Goal: Task Accomplishment & Management: Use online tool/utility

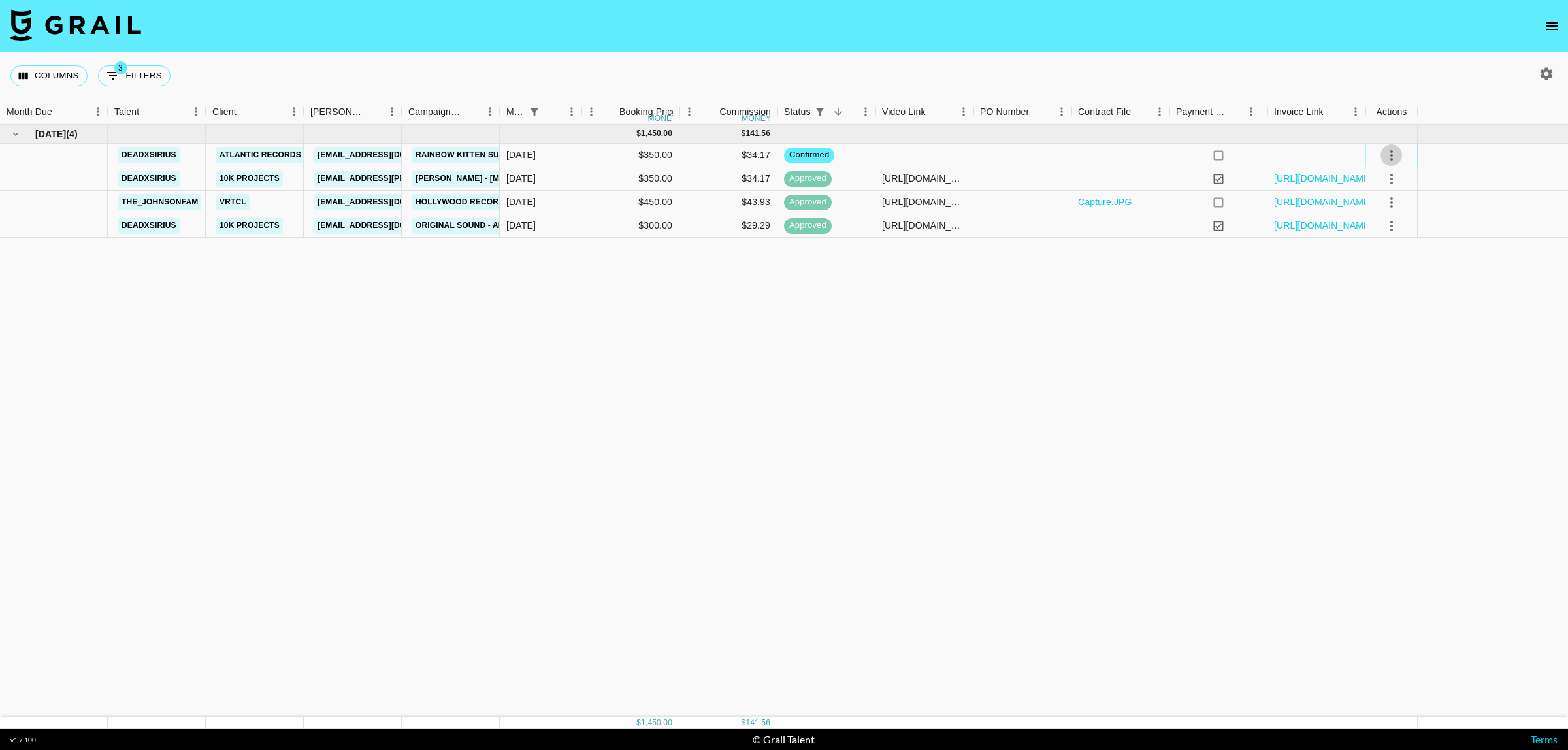
click at [1389, 155] on icon "select merge strategy" at bounding box center [1391, 155] width 16 height 16
click at [1397, 233] on li "Draft Created" at bounding box center [1392, 230] width 85 height 24
click at [509, 154] on div "[DATE]" at bounding box center [521, 155] width 30 height 13
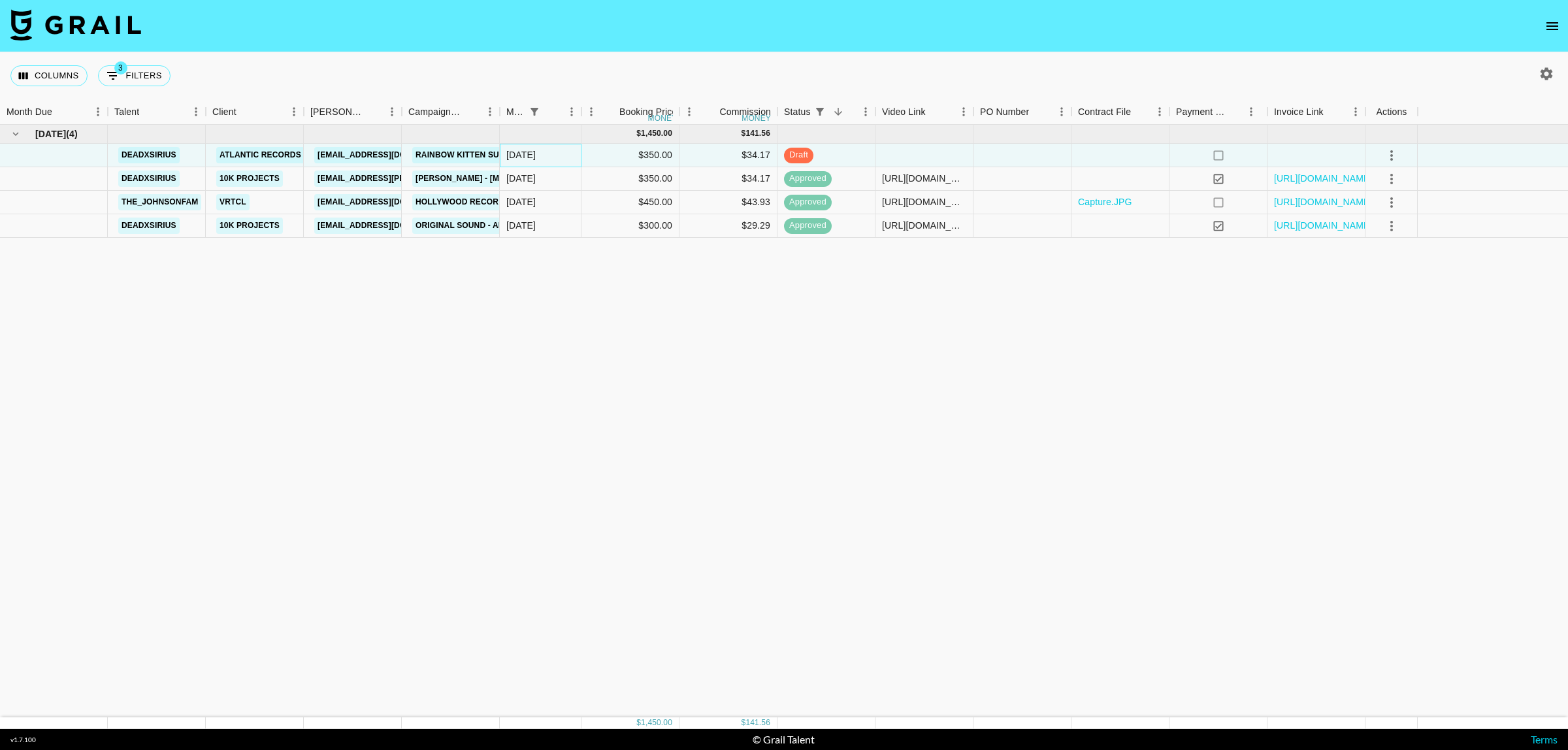
click at [509, 154] on div "[DATE]" at bounding box center [521, 155] width 30 height 13
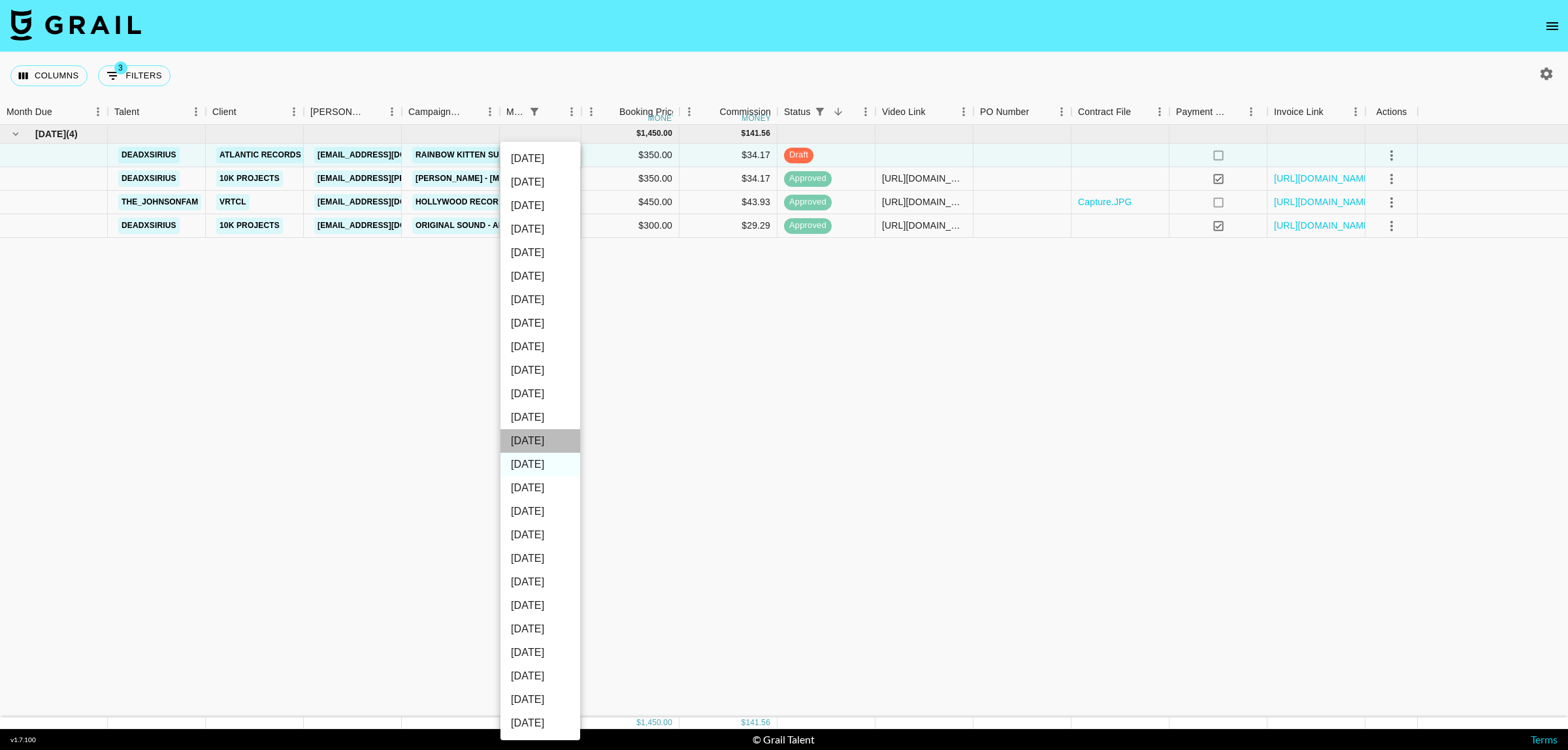
click at [549, 442] on li "[DATE]" at bounding box center [540, 441] width 80 height 24
type input "[DATE]"
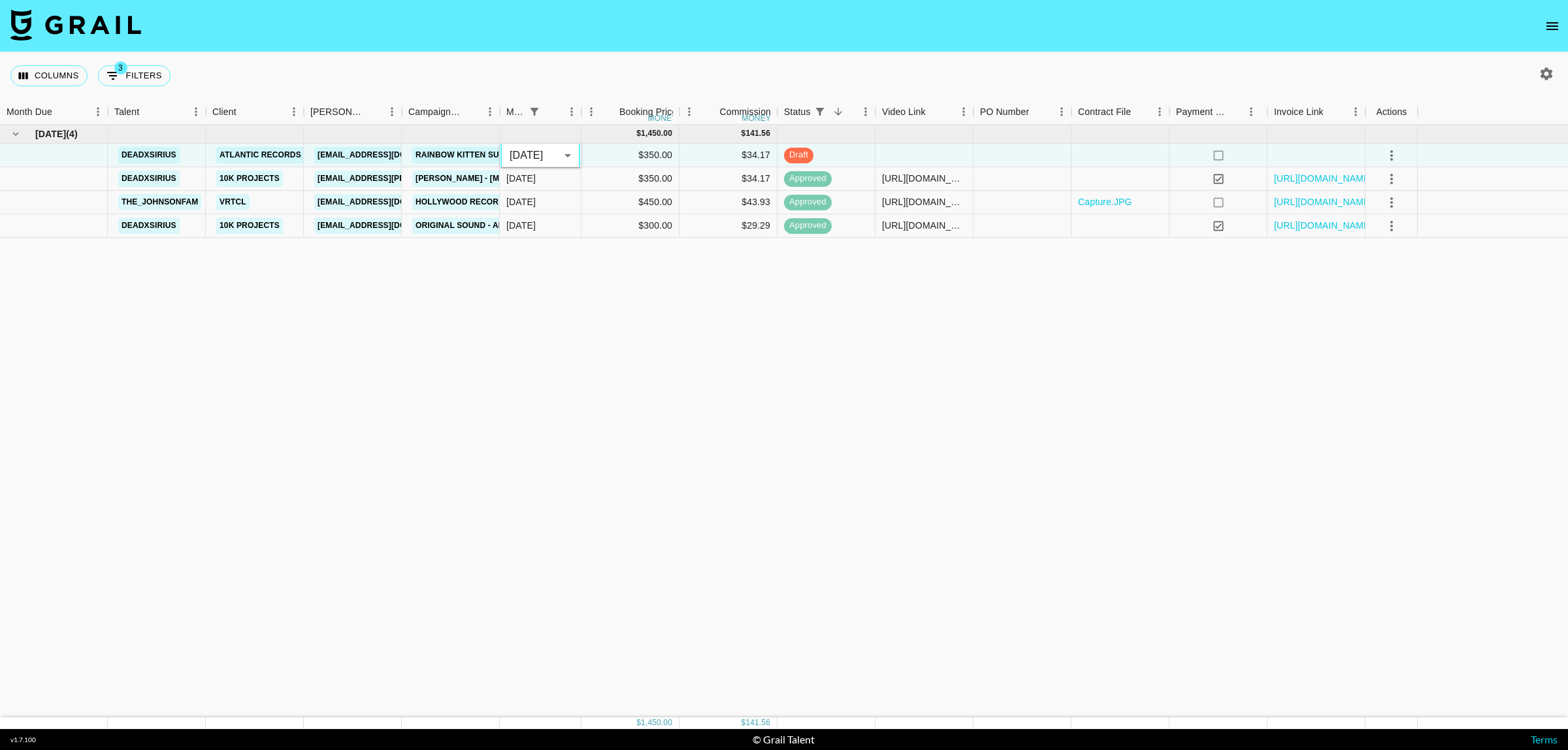
click at [864, 377] on div "[DATE] ( 4 ) $ 1,450.00 $ 141.56 deadxsirius Atlantic Records US [EMAIL_ADDRESS…" at bounding box center [784, 421] width 1568 height 592
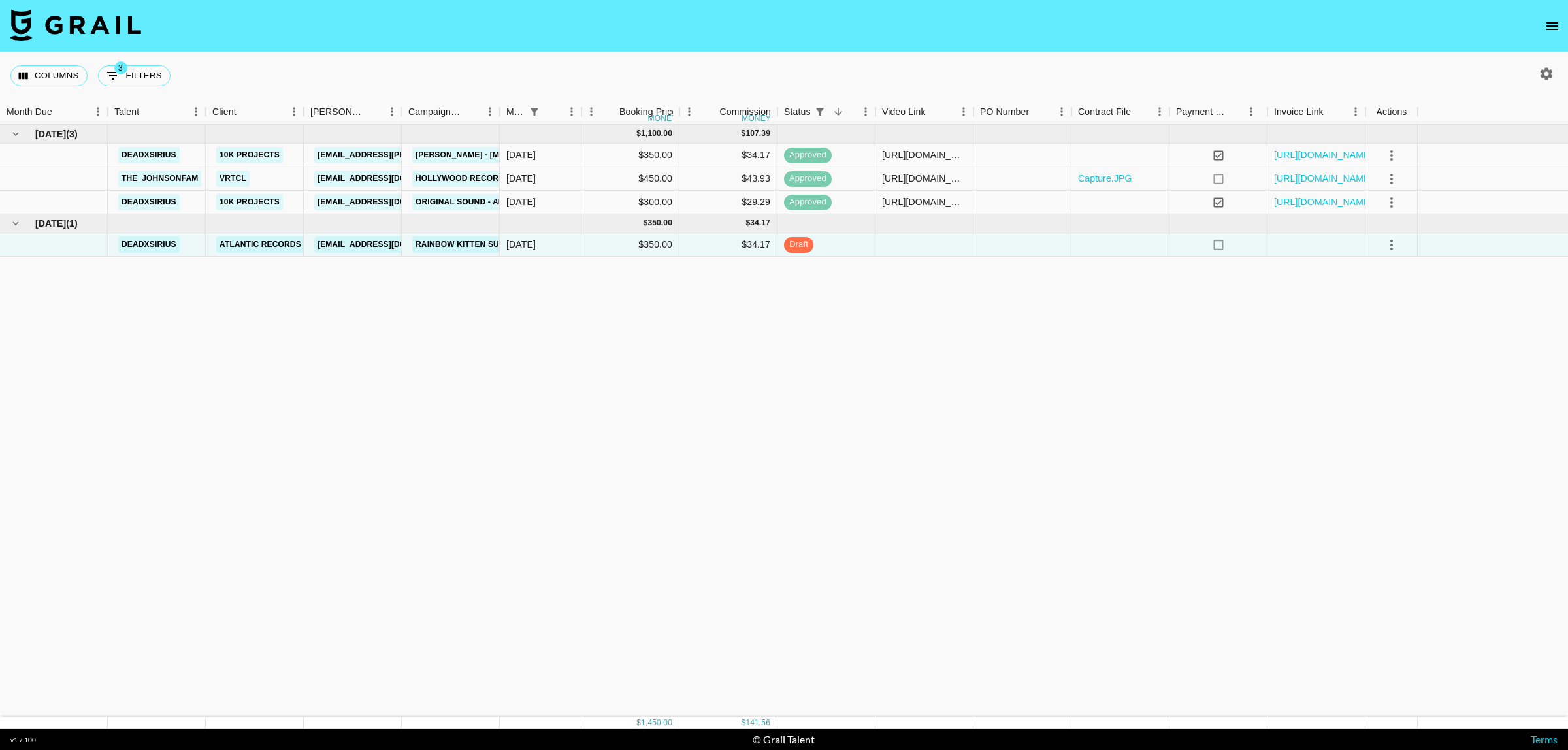
click at [160, 415] on div "[DATE] ( 3 ) $ 1,100.00 $ 107.39 deadxsirius 10k Projects [EMAIL_ADDRESS][PERSO…" at bounding box center [784, 421] width 1568 height 592
